Goal: Information Seeking & Learning: Learn about a topic

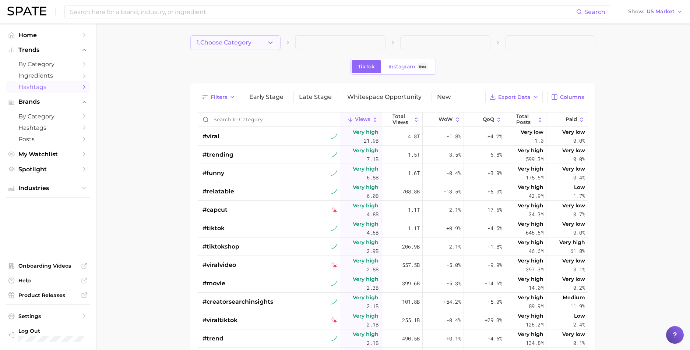
click at [264, 42] on button "1. Choose Category" at bounding box center [235, 42] width 90 height 15
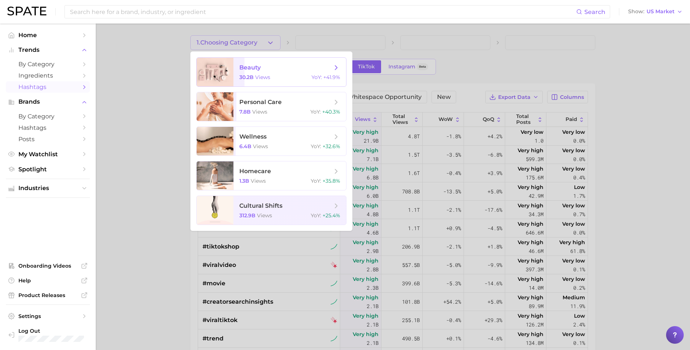
click at [254, 75] on span "30.2b views" at bounding box center [254, 77] width 31 height 7
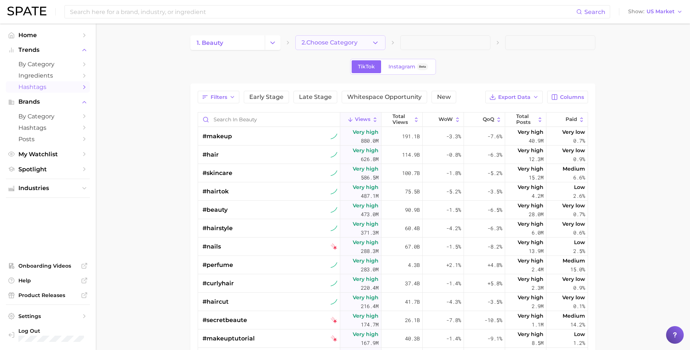
click at [327, 47] on button "2. Choose Category" at bounding box center [340, 42] width 90 height 15
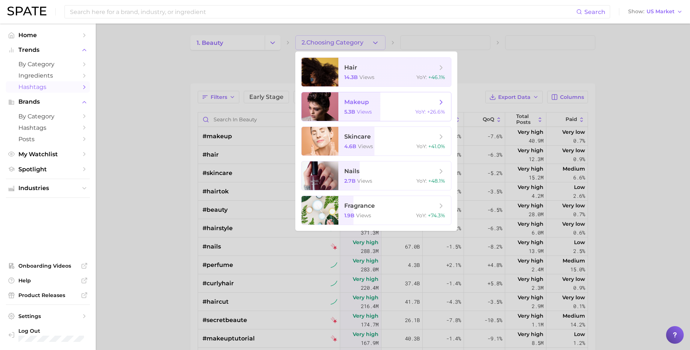
click at [359, 108] on span "makeup 5.3b views YoY : +26.6%" at bounding box center [394, 106] width 113 height 29
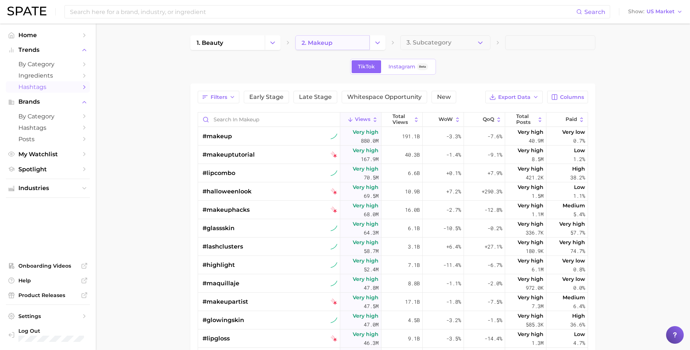
click at [341, 43] on link "2. makeup" at bounding box center [332, 42] width 74 height 15
click at [360, 40] on link "2. makeup" at bounding box center [332, 42] width 74 height 15
click at [380, 44] on icon "Change Category" at bounding box center [378, 43] width 8 height 8
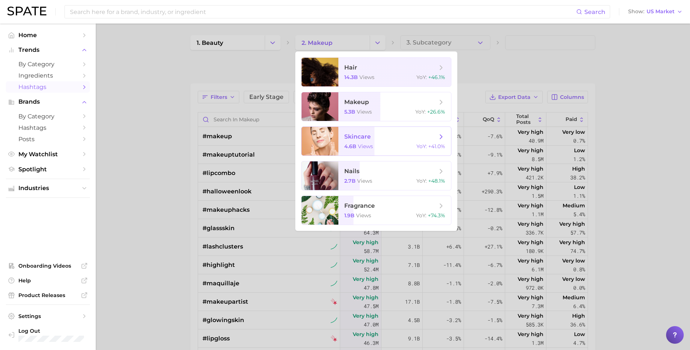
click at [361, 139] on span "skincare" at bounding box center [357, 136] width 26 height 7
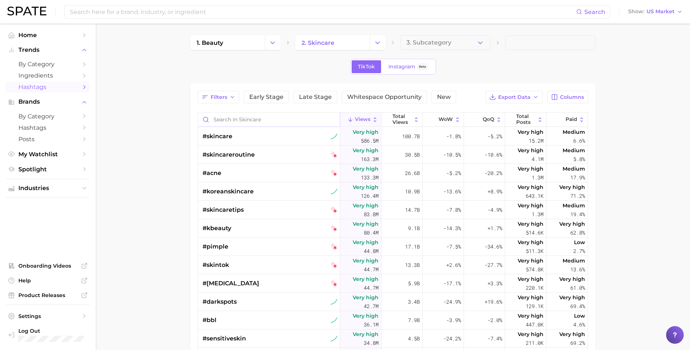
click at [240, 123] on input "Search in skincare" at bounding box center [269, 120] width 142 height 14
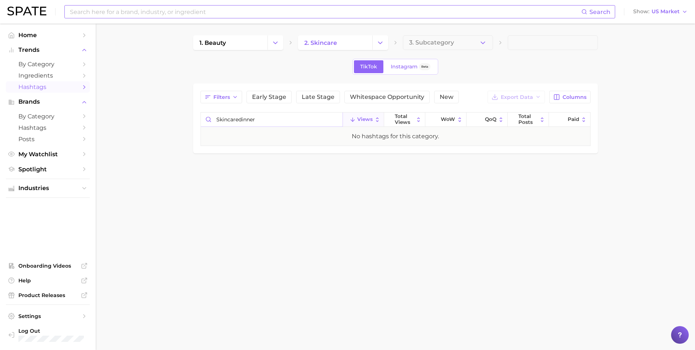
type input "skincaredinner"
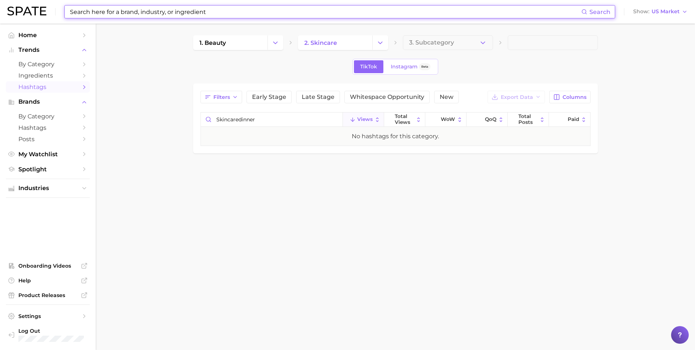
click at [170, 14] on input at bounding box center [325, 12] width 512 height 13
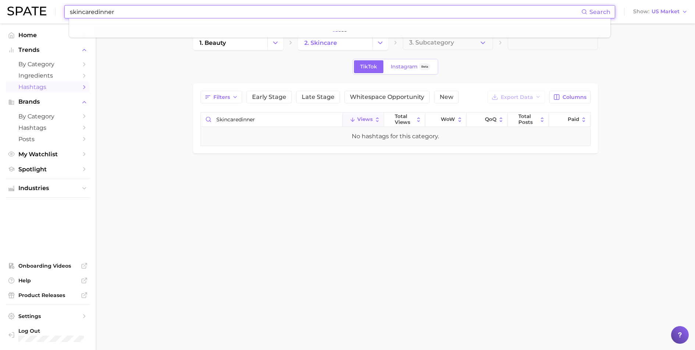
type input "skincaredinner"
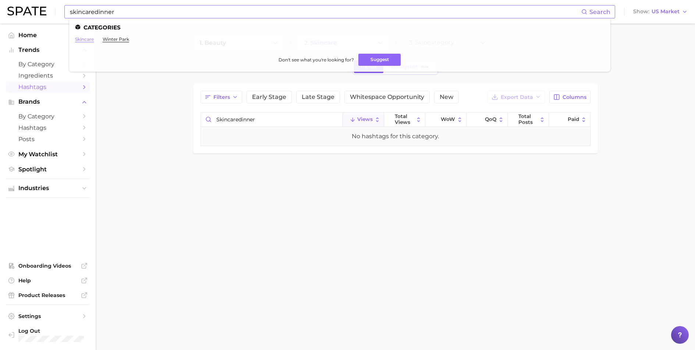
click at [86, 41] on link "skincare" at bounding box center [84, 39] width 19 height 6
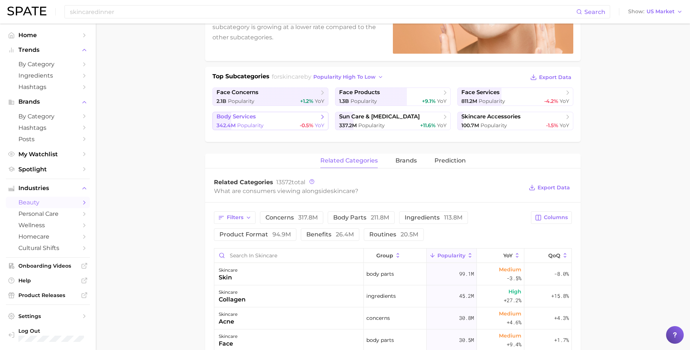
scroll to position [132, 0]
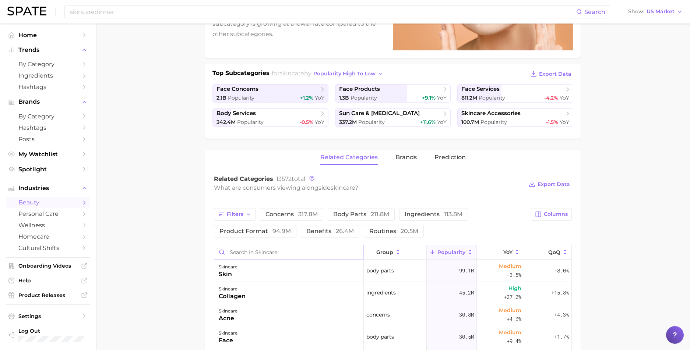
click at [266, 253] on input "Search in skincare" at bounding box center [288, 252] width 149 height 14
type input "[MEDICAL_DATA] dinner"
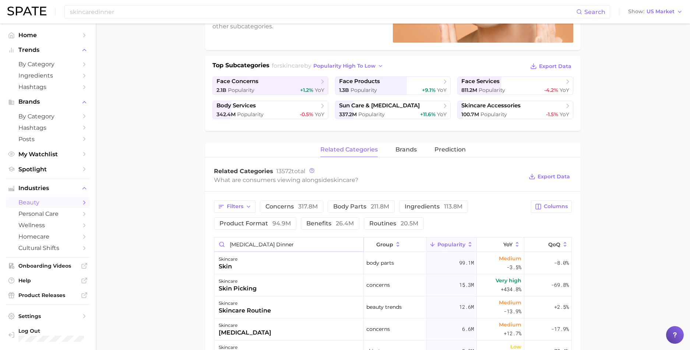
scroll to position [0, 0]
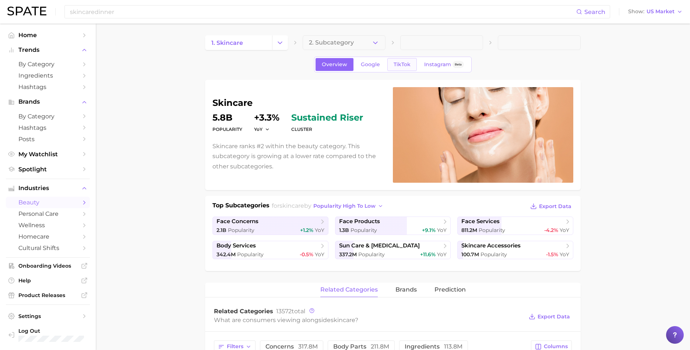
click at [398, 65] on span "TikTok" at bounding box center [401, 64] width 17 height 6
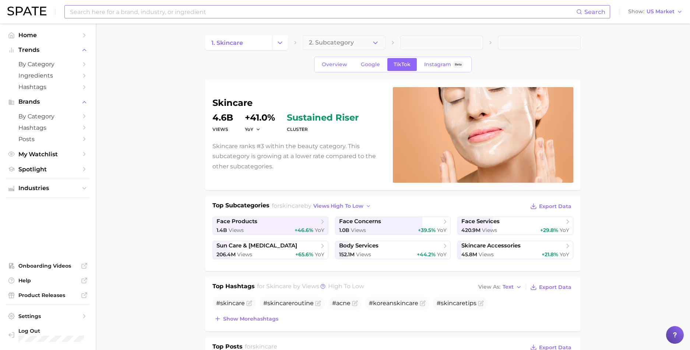
click at [98, 17] on input at bounding box center [322, 12] width 507 height 13
type input "#skincaredinner"
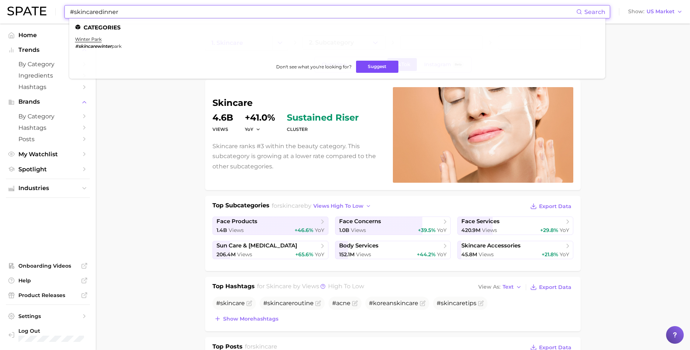
click at [370, 65] on button "Suggest" at bounding box center [377, 67] width 42 height 12
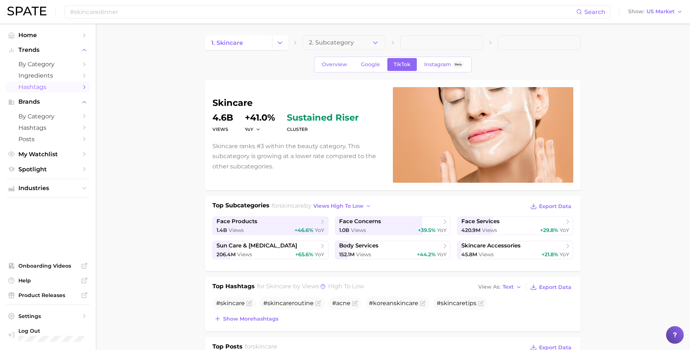
click at [33, 84] on link "Hashtags" at bounding box center [48, 86] width 84 height 11
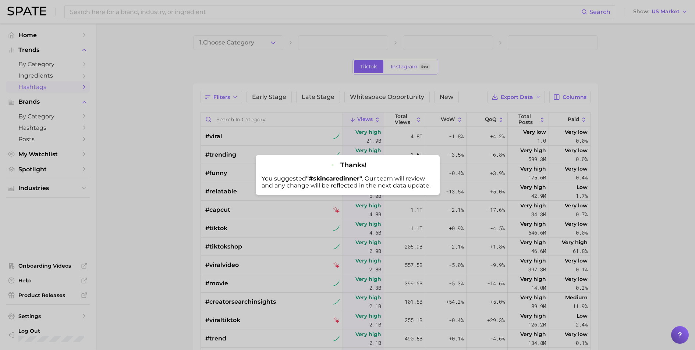
click at [249, 63] on div at bounding box center [347, 175] width 695 height 350
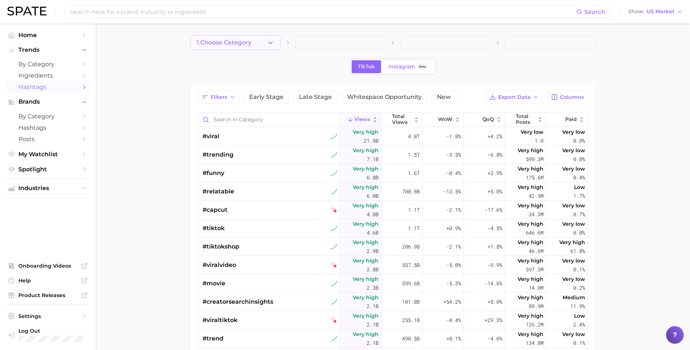
click at [268, 43] on icon "button" at bounding box center [270, 43] width 8 height 8
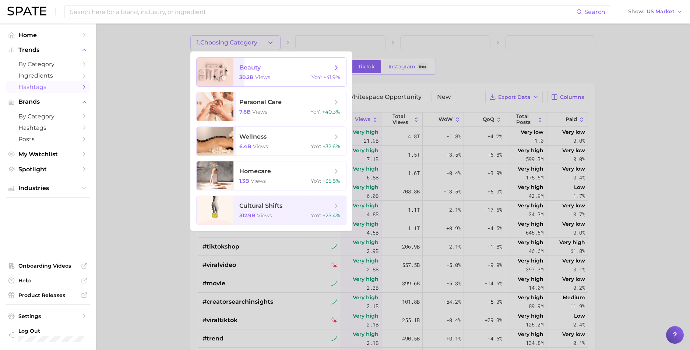
click at [263, 76] on span "views" at bounding box center [262, 77] width 15 height 7
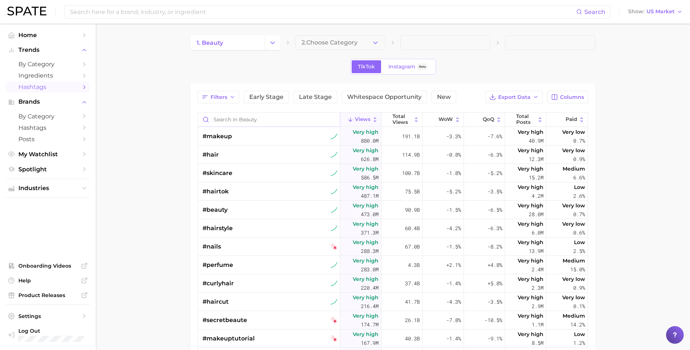
click at [256, 121] on input "Search in beauty" at bounding box center [269, 120] width 142 height 14
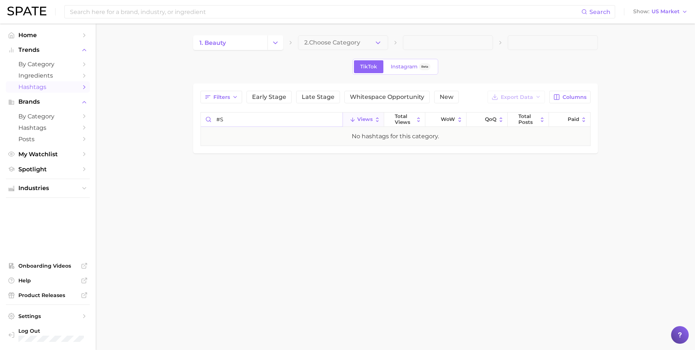
type input "#"
